Goal: Information Seeking & Learning: Learn about a topic

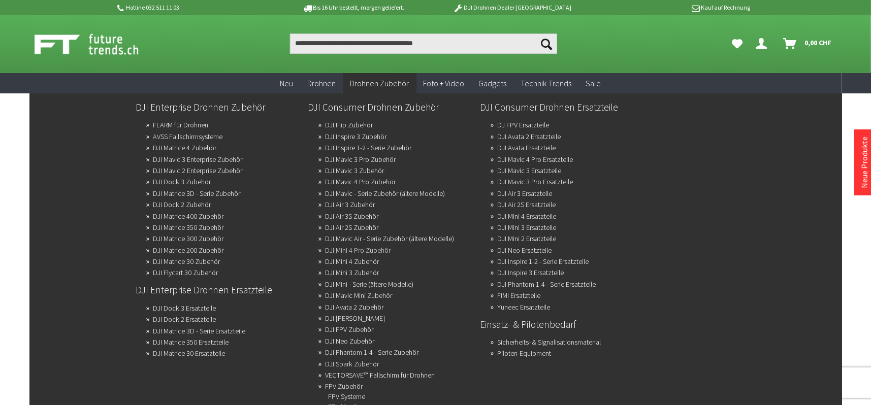
click at [387, 247] on link "DJI Mini 4 Pro Zubehör" at bounding box center [359, 250] width 66 height 14
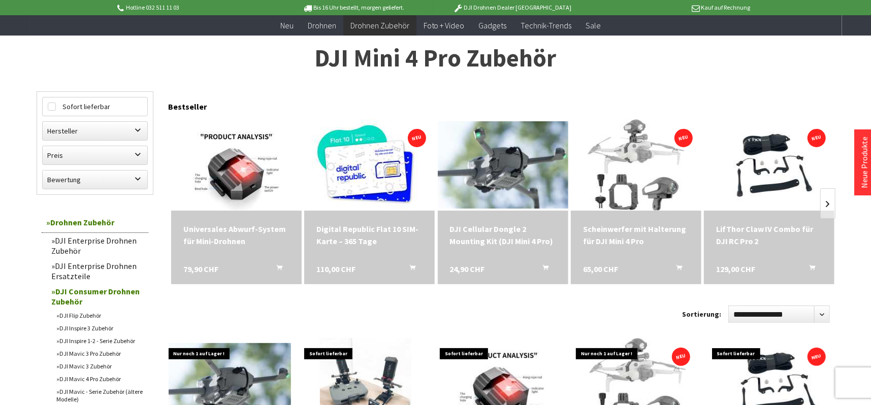
scroll to position [51, 0]
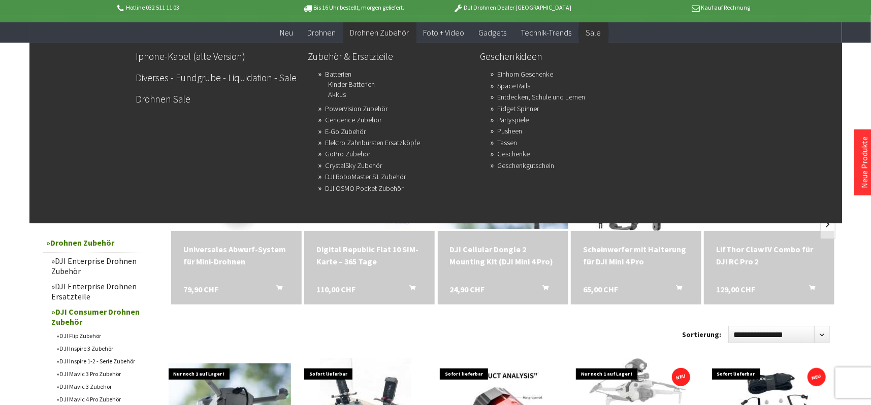
click at [591, 32] on span "Sale" at bounding box center [593, 32] width 15 height 10
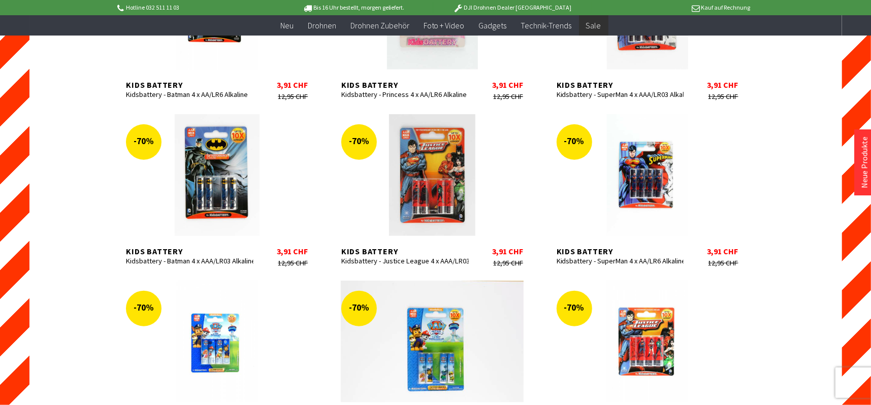
scroll to position [660, 0]
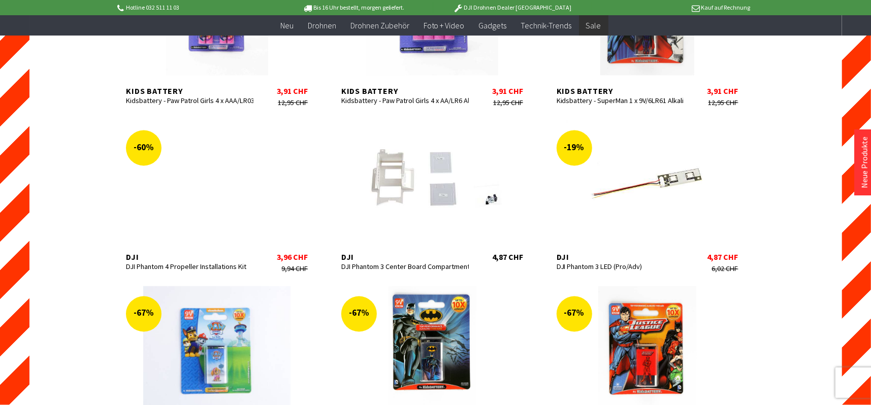
scroll to position [1168, 0]
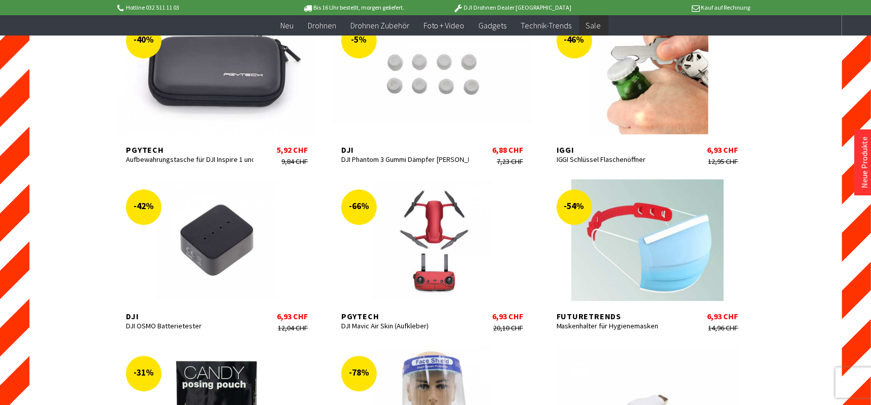
scroll to position [1931, 0]
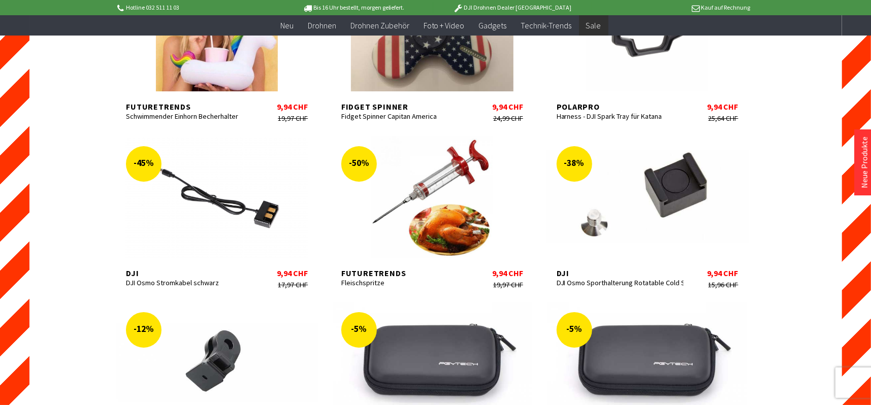
scroll to position [2642, 0]
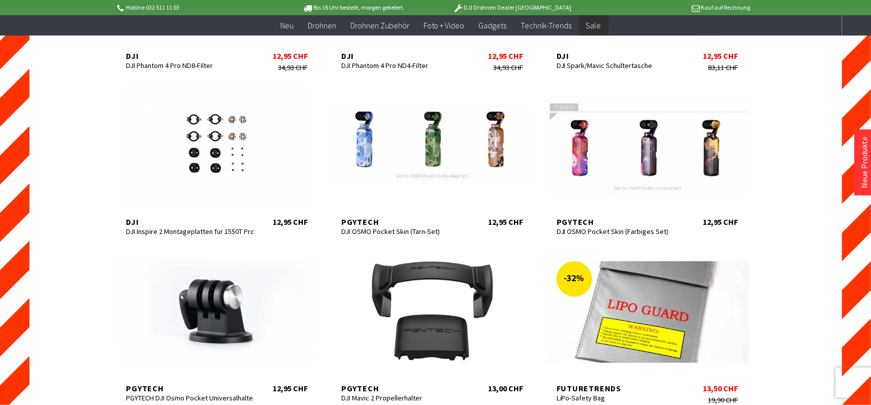
scroll to position [3353, 0]
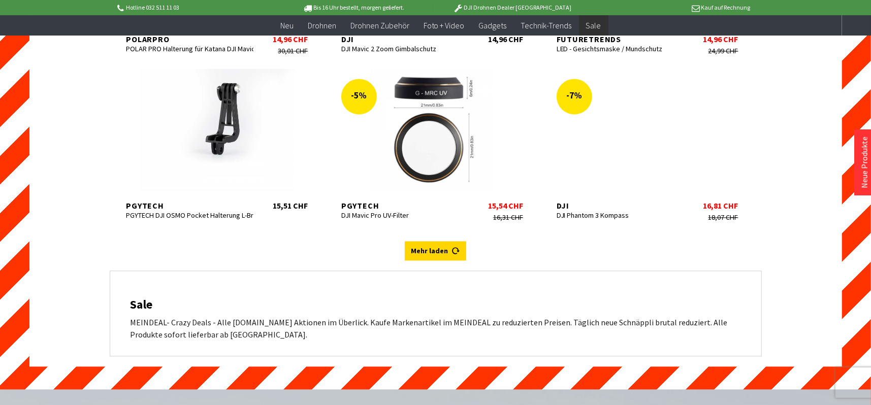
scroll to position [4217, 0]
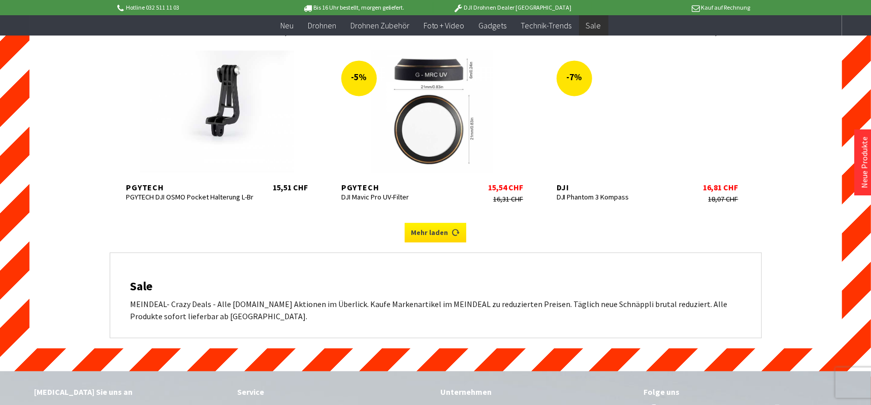
click at [440, 229] on link "Mehr laden" at bounding box center [435, 232] width 61 height 19
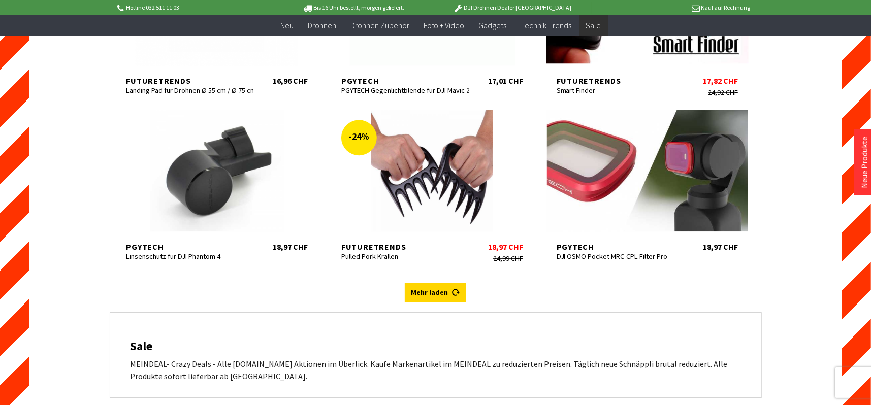
scroll to position [4826, 0]
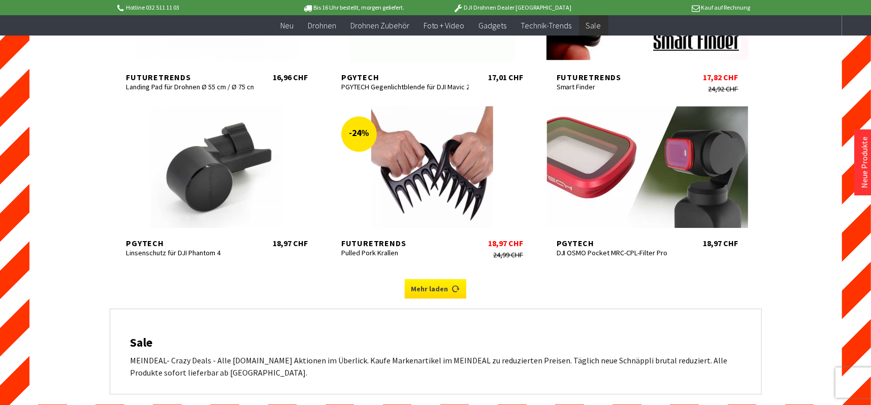
click at [436, 291] on link "Mehr laden" at bounding box center [435, 288] width 61 height 19
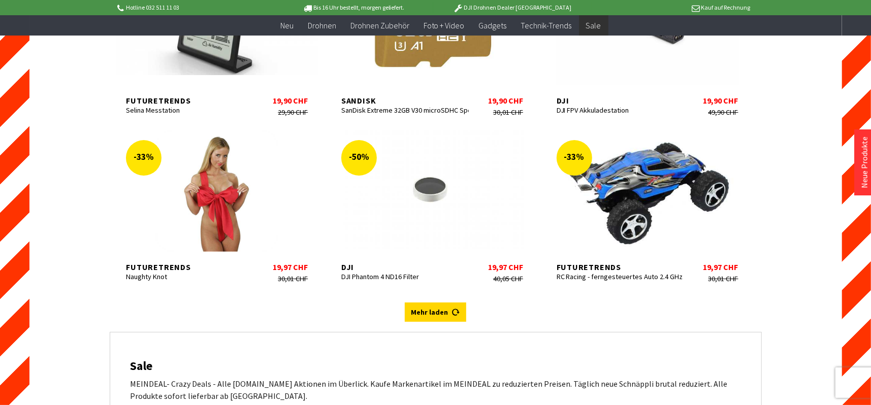
scroll to position [5537, 0]
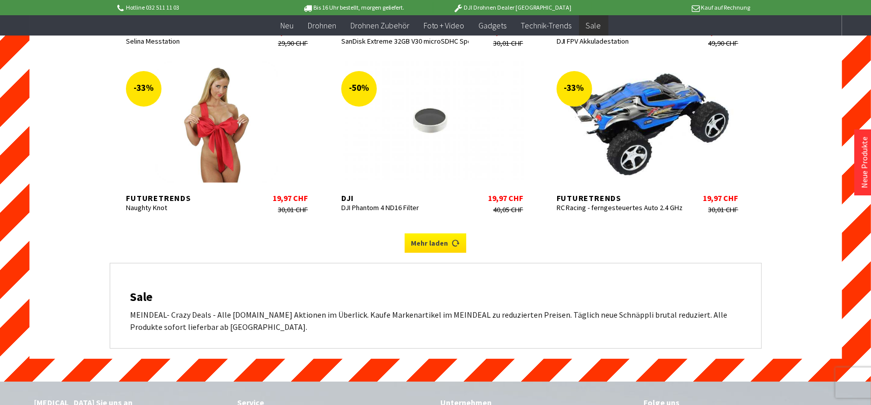
click at [447, 250] on link "Mehr laden" at bounding box center [435, 243] width 61 height 19
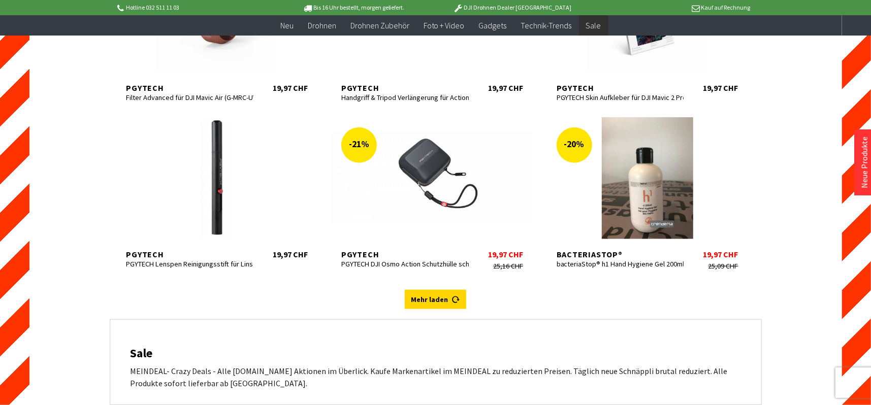
scroll to position [6198, 0]
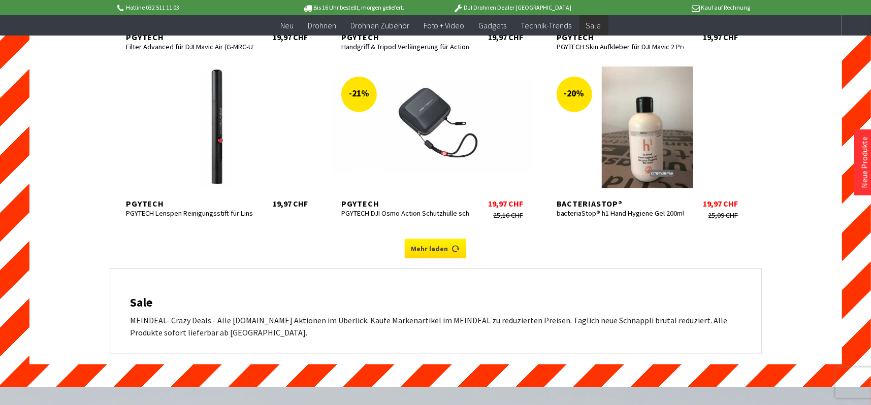
click at [455, 249] on icon at bounding box center [456, 245] width 8 height 8
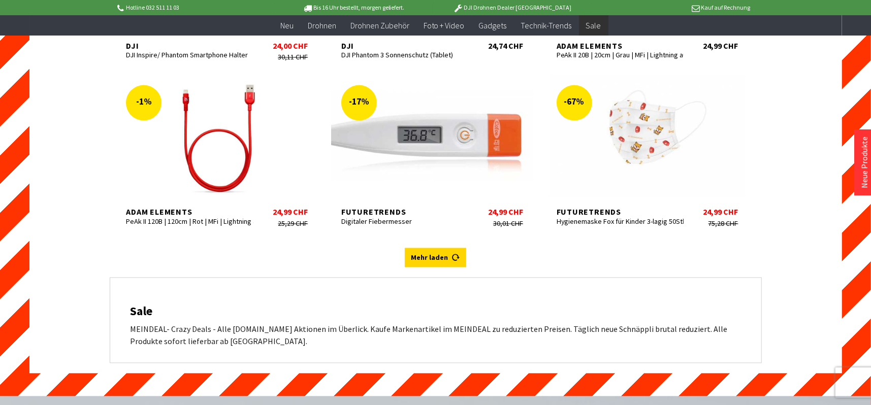
scroll to position [6858, 0]
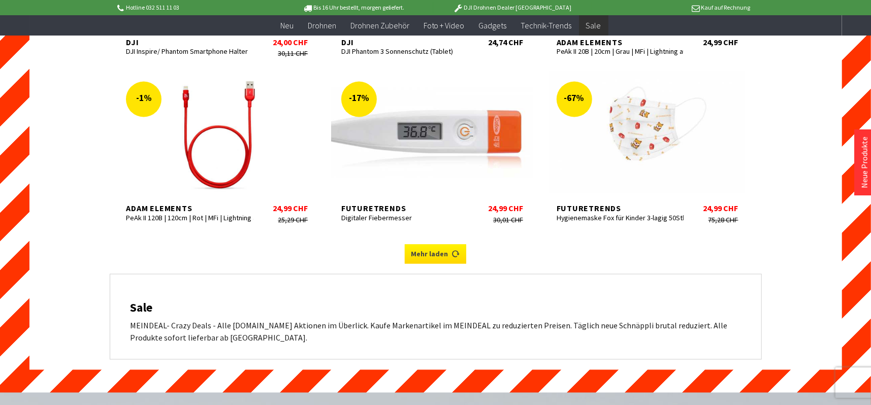
click at [445, 263] on link "Mehr laden" at bounding box center [435, 254] width 61 height 19
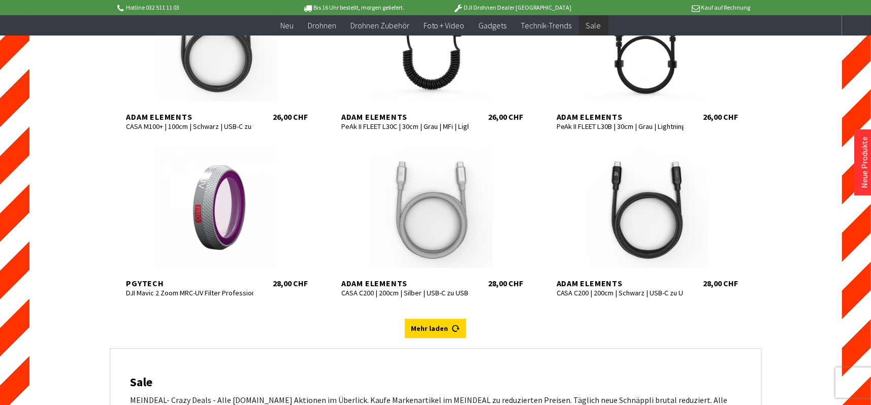
scroll to position [7468, 0]
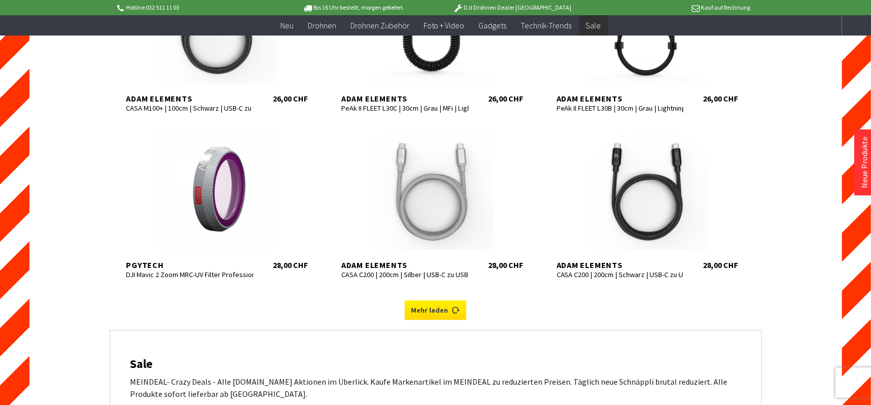
click at [438, 319] on link "Mehr laden" at bounding box center [435, 310] width 61 height 19
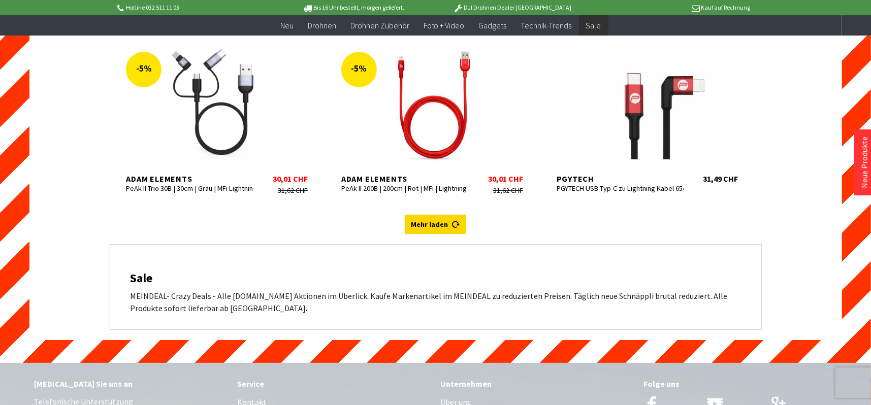
scroll to position [8230, 0]
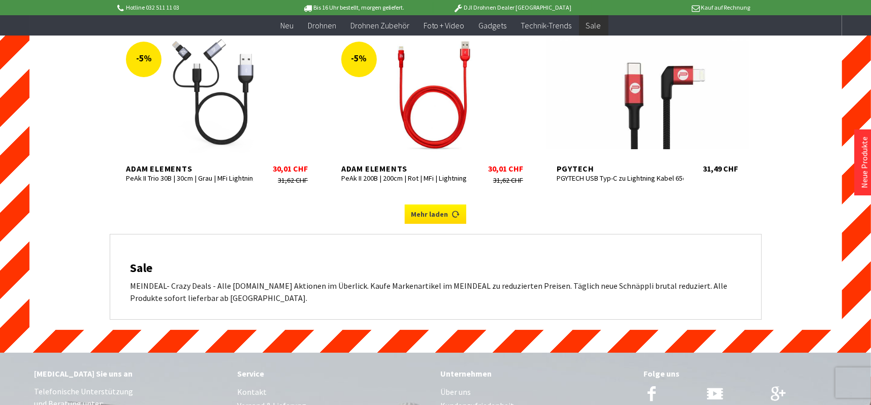
click at [437, 219] on link "Mehr laden" at bounding box center [435, 214] width 61 height 19
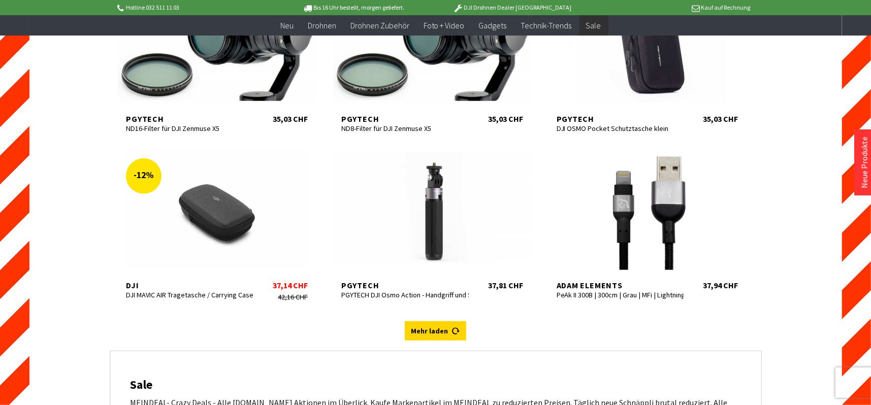
scroll to position [8840, 0]
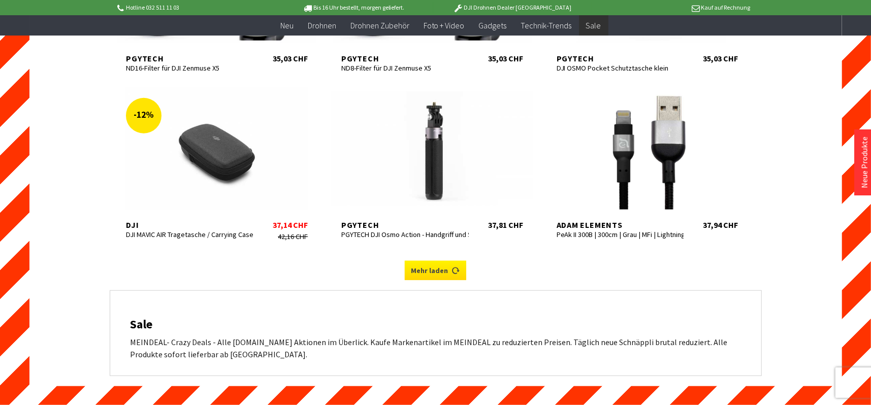
click at [440, 280] on link "Mehr laden" at bounding box center [435, 270] width 61 height 19
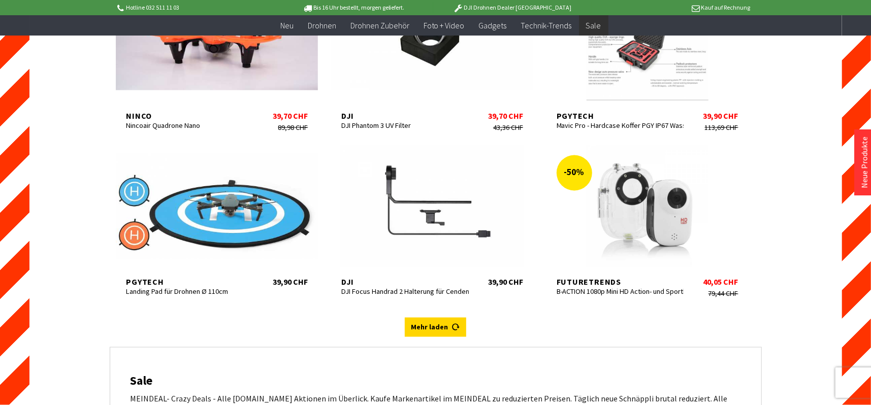
scroll to position [9449, 0]
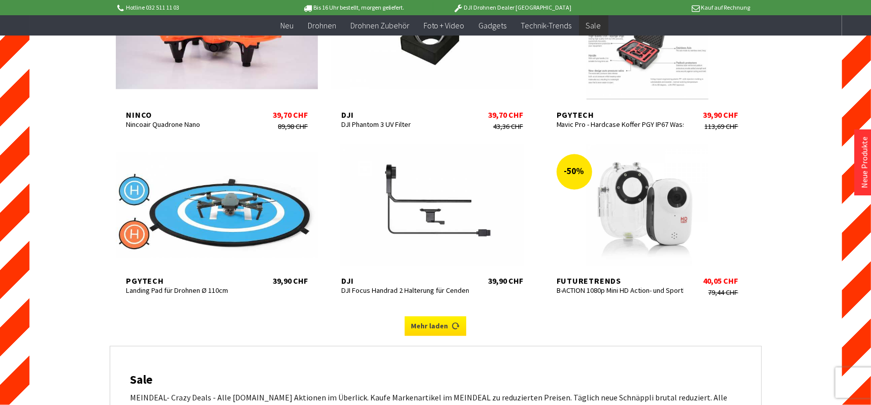
click at [452, 327] on icon at bounding box center [456, 323] width 8 height 8
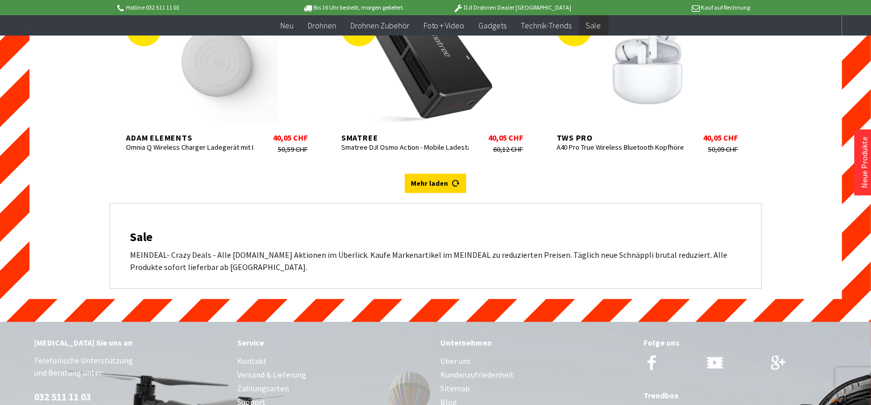
scroll to position [10262, 0]
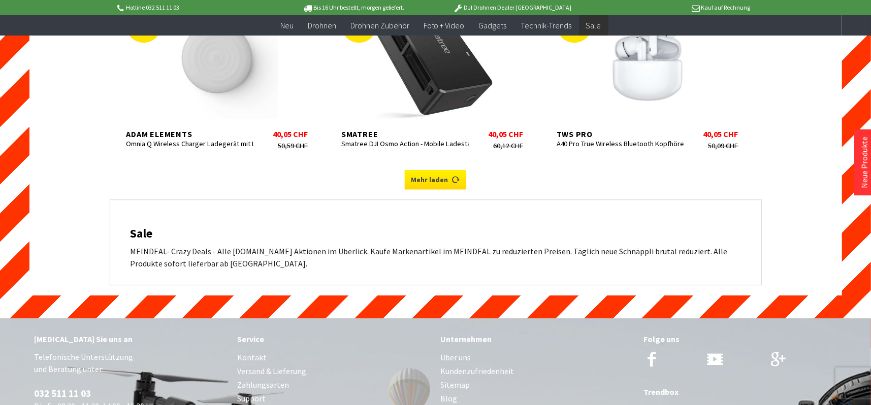
click at [461, 189] on link "Mehr laden" at bounding box center [435, 179] width 61 height 19
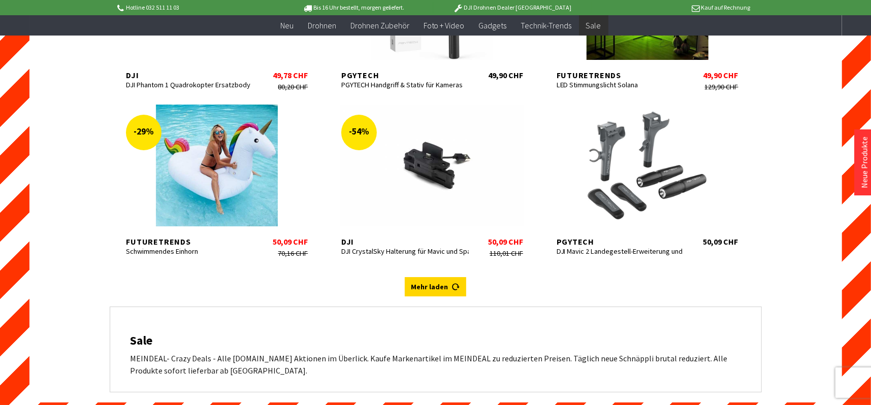
scroll to position [10821, 0]
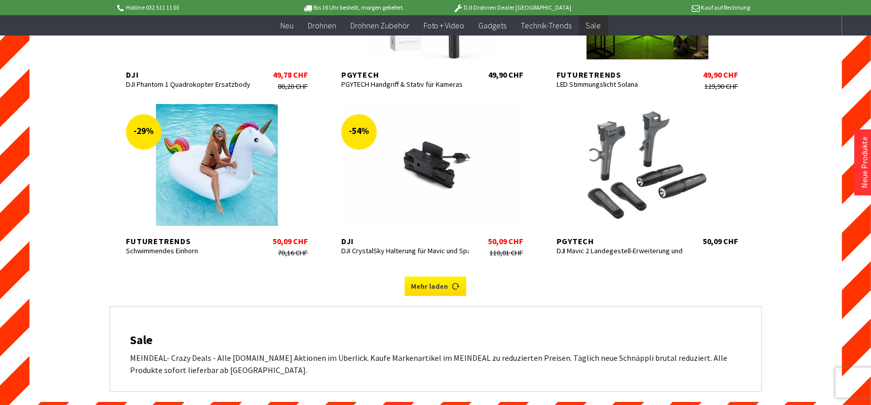
click at [445, 294] on link "Mehr laden" at bounding box center [435, 286] width 61 height 19
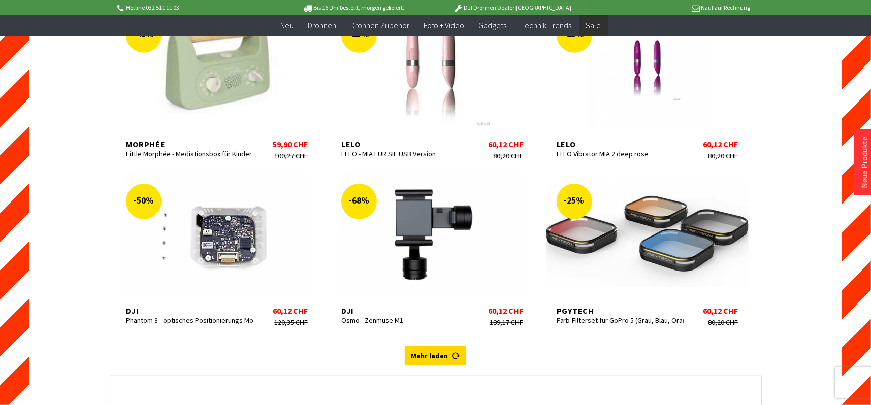
scroll to position [11481, 0]
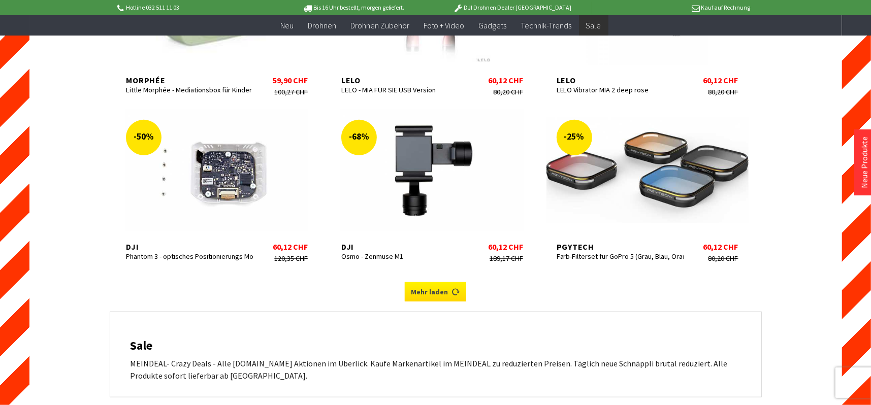
click at [447, 300] on link "Mehr laden" at bounding box center [435, 291] width 61 height 19
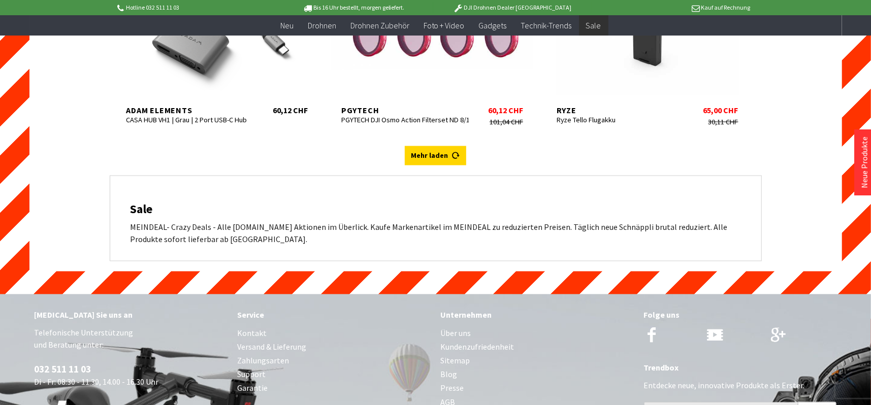
scroll to position [12294, 0]
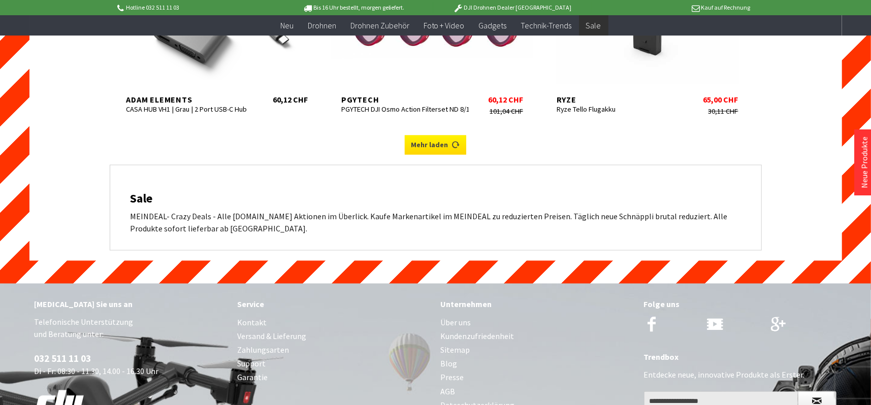
click at [413, 151] on link "Mehr laden" at bounding box center [435, 145] width 61 height 19
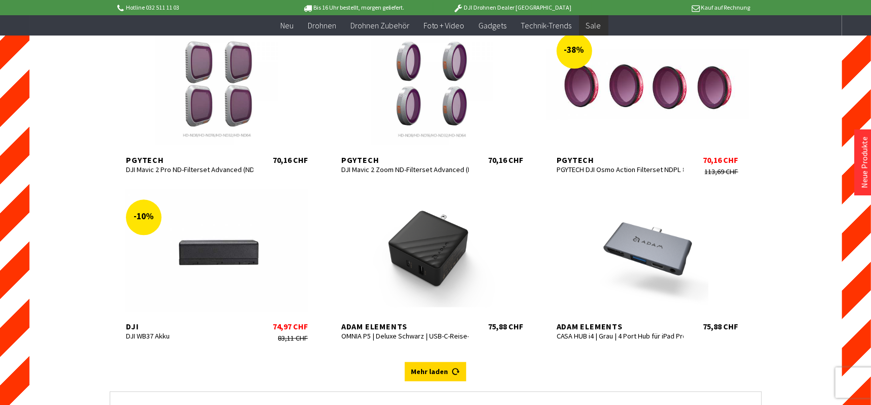
scroll to position [12802, 0]
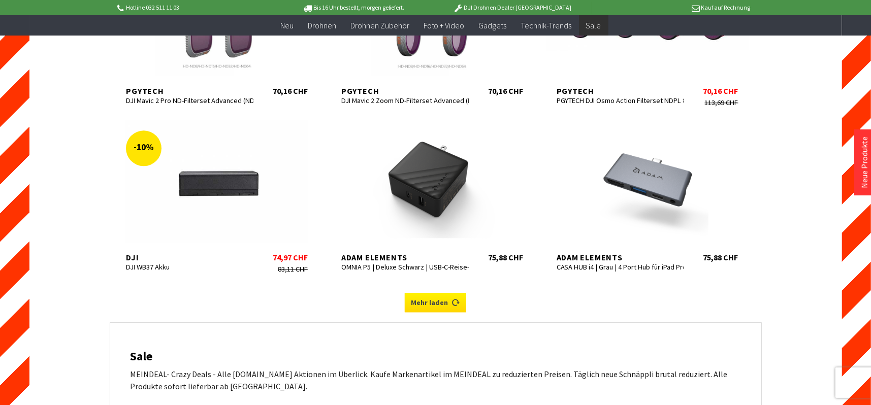
click at [443, 312] on link "Mehr laden" at bounding box center [435, 302] width 61 height 19
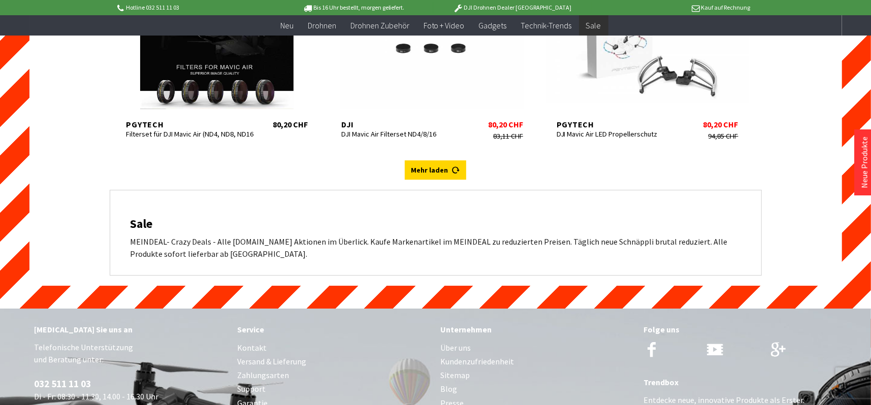
scroll to position [13615, 0]
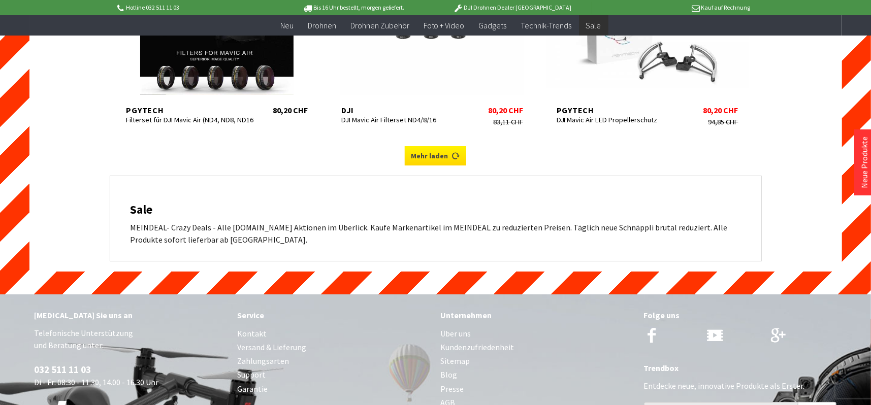
click at [453, 156] on icon at bounding box center [456, 152] width 8 height 8
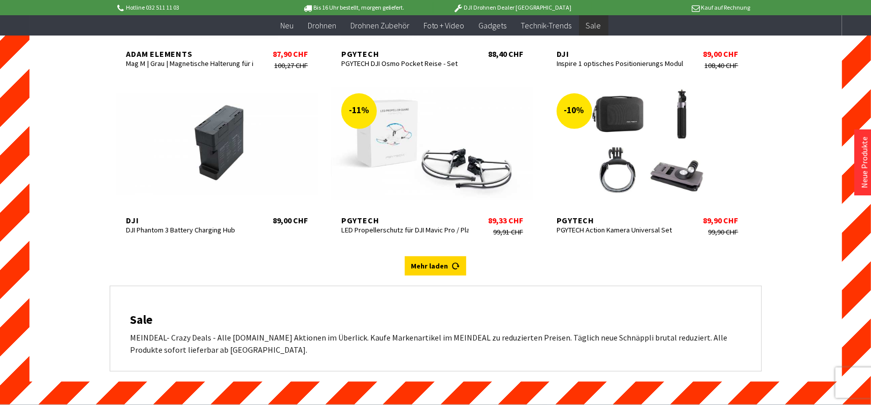
scroll to position [14174, 0]
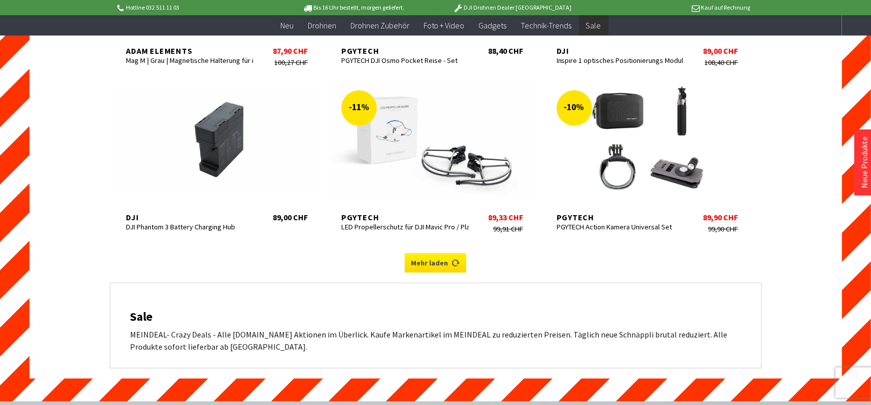
click at [453, 263] on icon at bounding box center [456, 259] width 8 height 8
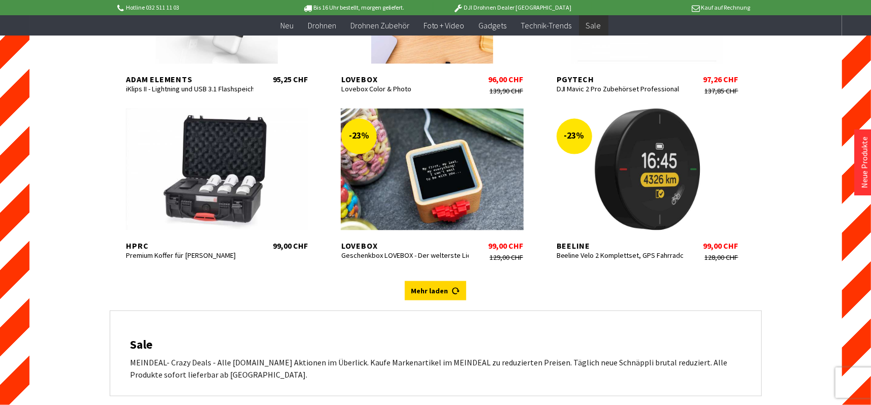
scroll to position [14834, 0]
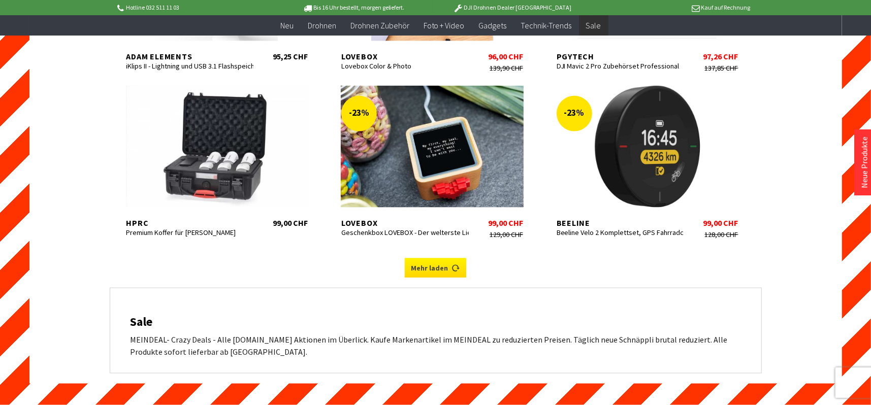
click at [440, 278] on link "Mehr laden" at bounding box center [435, 268] width 61 height 19
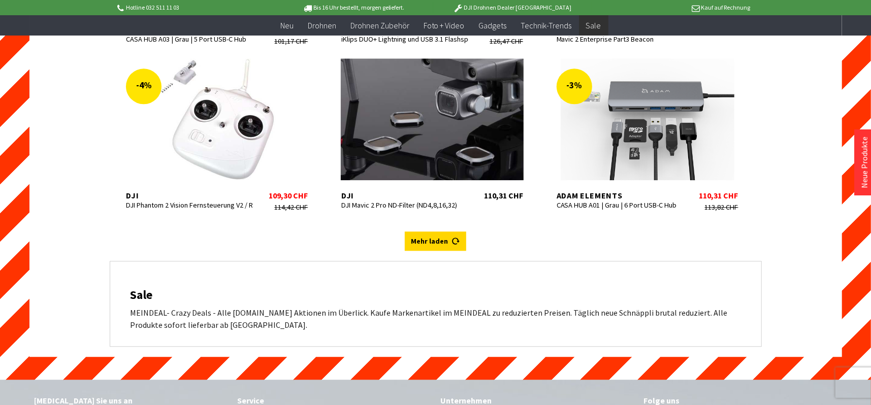
scroll to position [15546, 0]
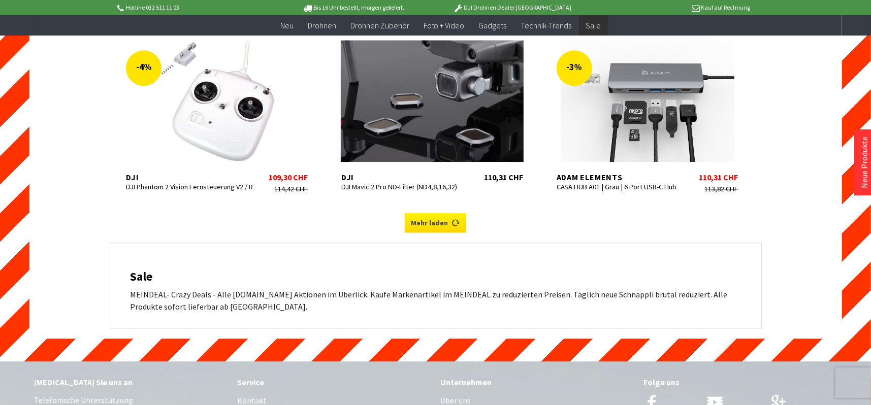
click at [438, 233] on link "Mehr laden" at bounding box center [435, 222] width 61 height 19
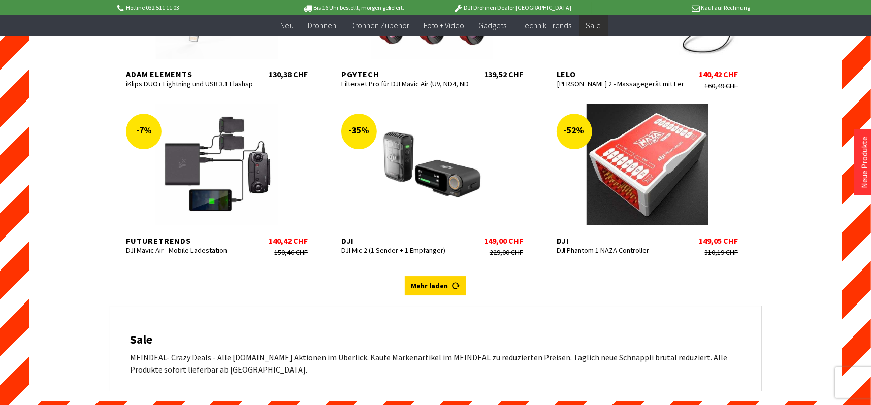
scroll to position [16155, 0]
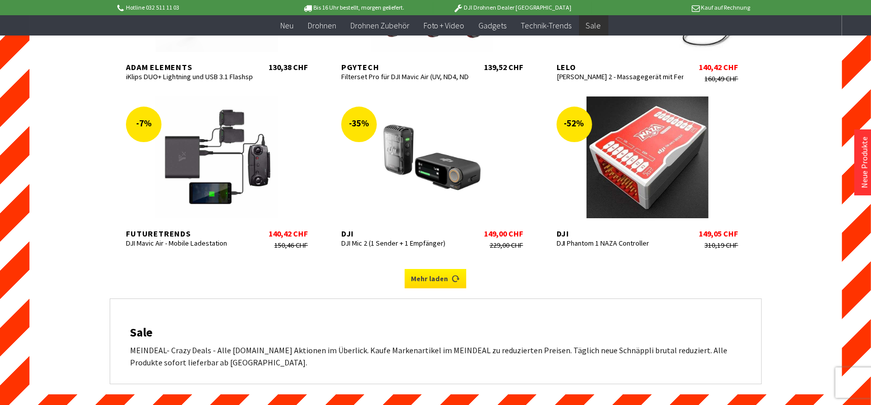
click at [408, 289] on link "Mehr laden" at bounding box center [435, 278] width 61 height 19
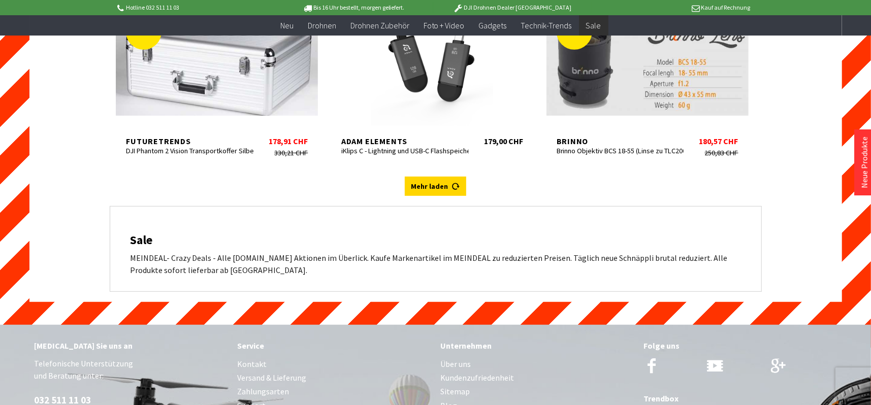
scroll to position [16917, 0]
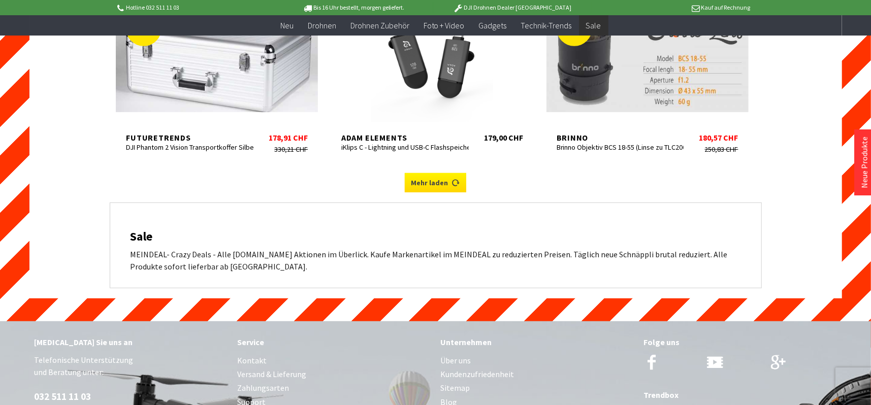
click at [445, 193] on link "Mehr laden" at bounding box center [435, 182] width 61 height 19
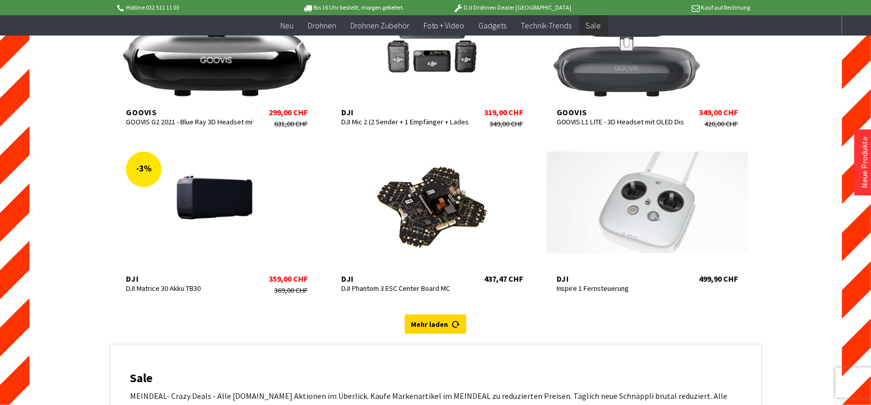
scroll to position [17476, 0]
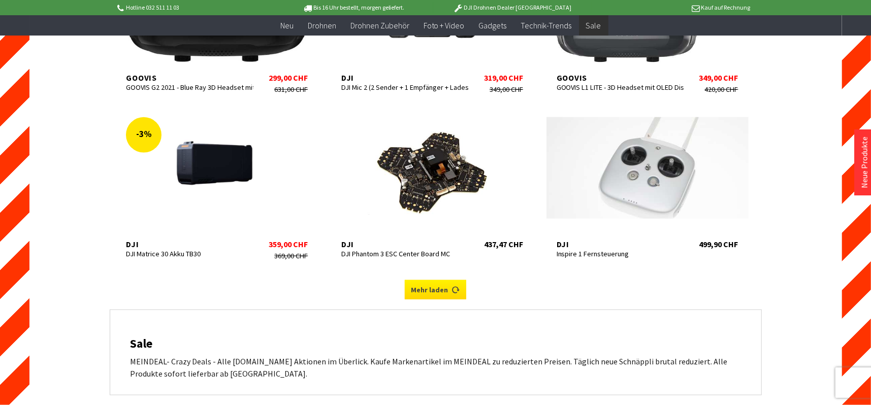
click at [435, 300] on link "Mehr laden" at bounding box center [435, 289] width 61 height 19
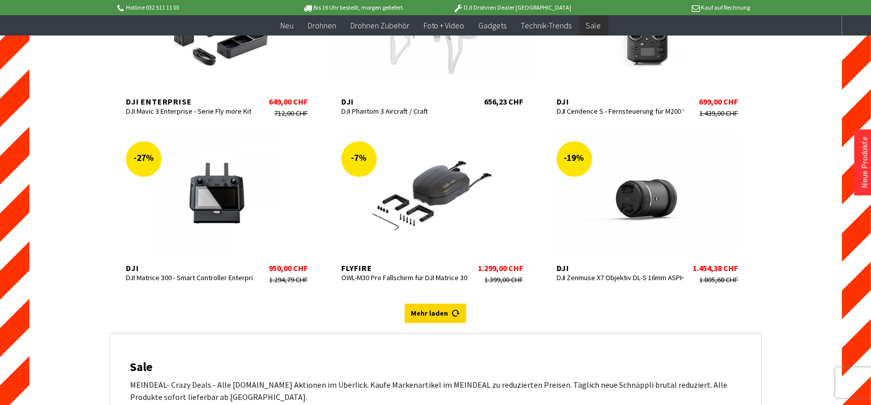
scroll to position [18137, 0]
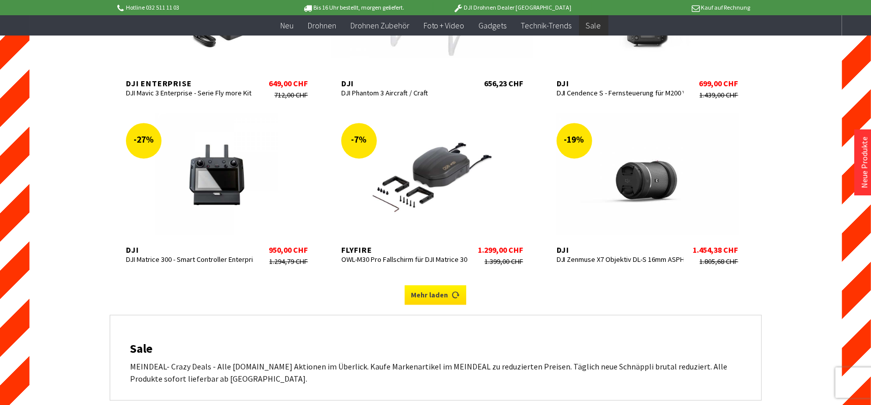
click at [450, 305] on link "Mehr laden" at bounding box center [435, 295] width 61 height 19
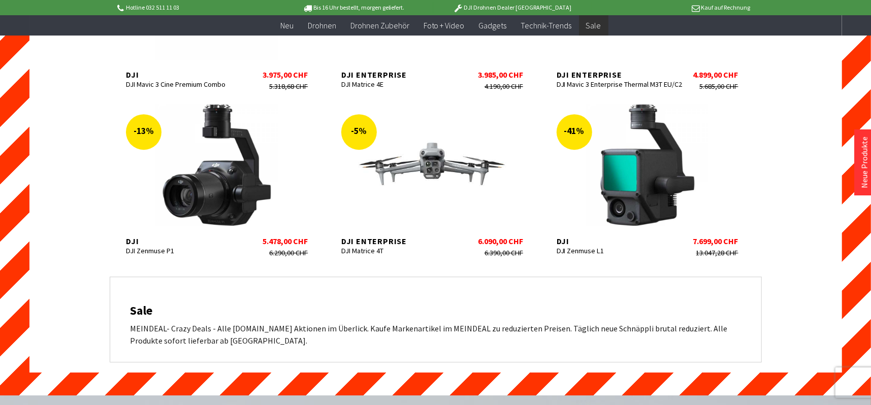
scroll to position [18594, 0]
